Goal: Register for event/course

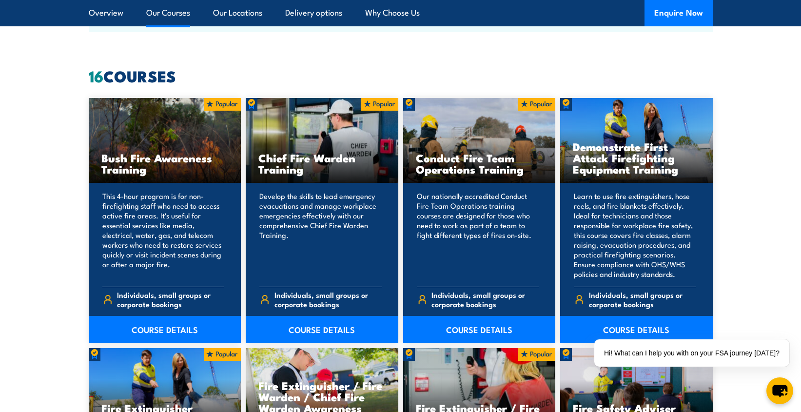
scroll to position [780, 0]
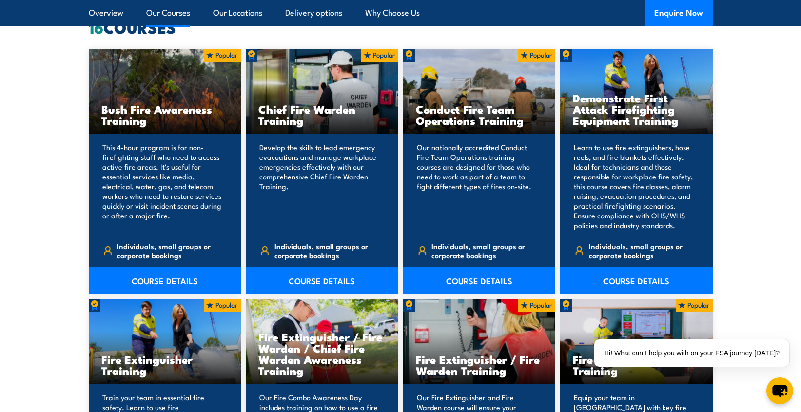
click at [165, 288] on link "COURSE DETAILS" at bounding box center [165, 280] width 153 height 27
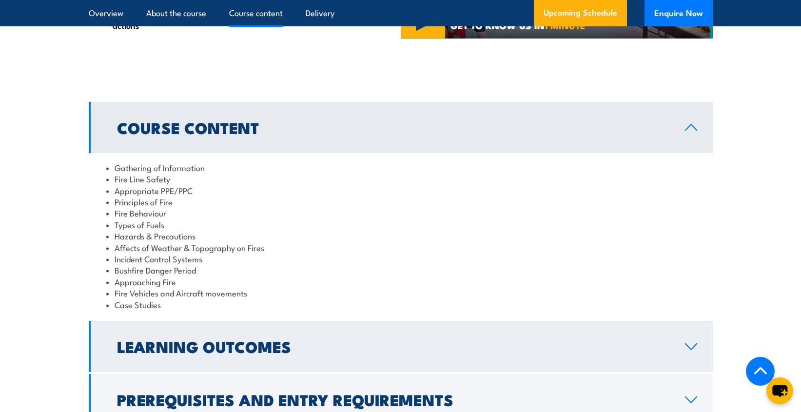
scroll to position [731, 0]
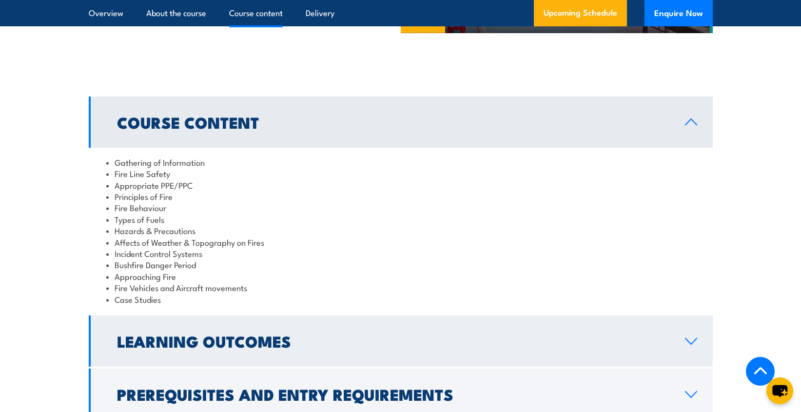
click at [288, 334] on h2 "Learning Outcomes" at bounding box center [393, 341] width 552 height 14
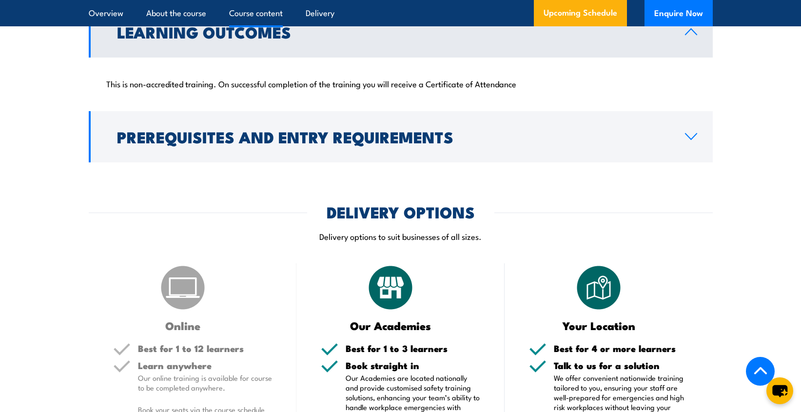
scroll to position [878, 0]
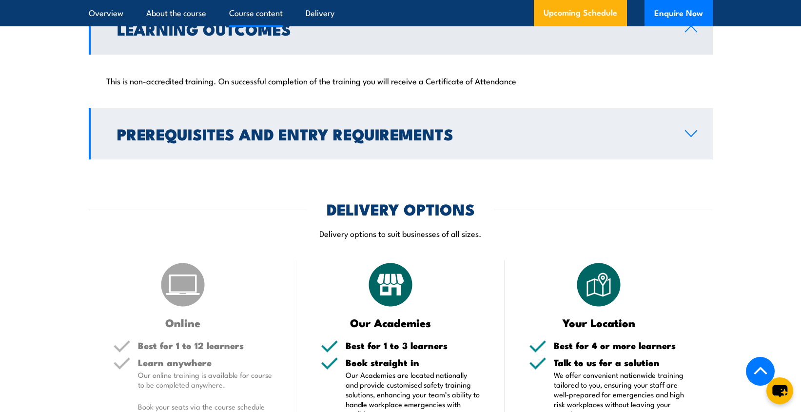
click at [327, 127] on h2 "Prerequisites and Entry Requirements" at bounding box center [393, 134] width 552 height 14
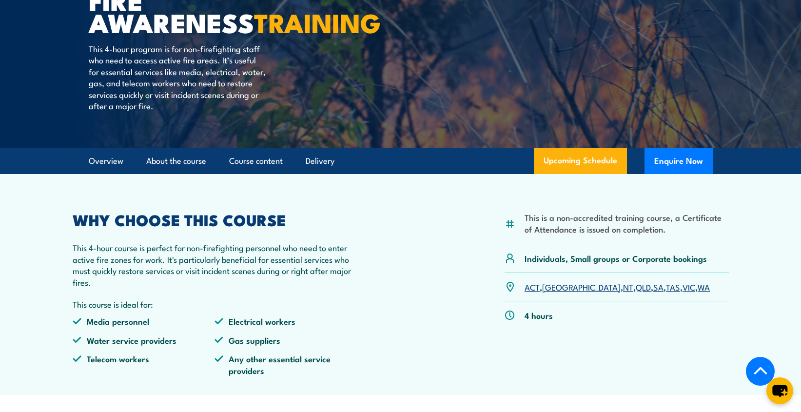
scroll to position [0, 0]
